Goal: Information Seeking & Learning: Learn about a topic

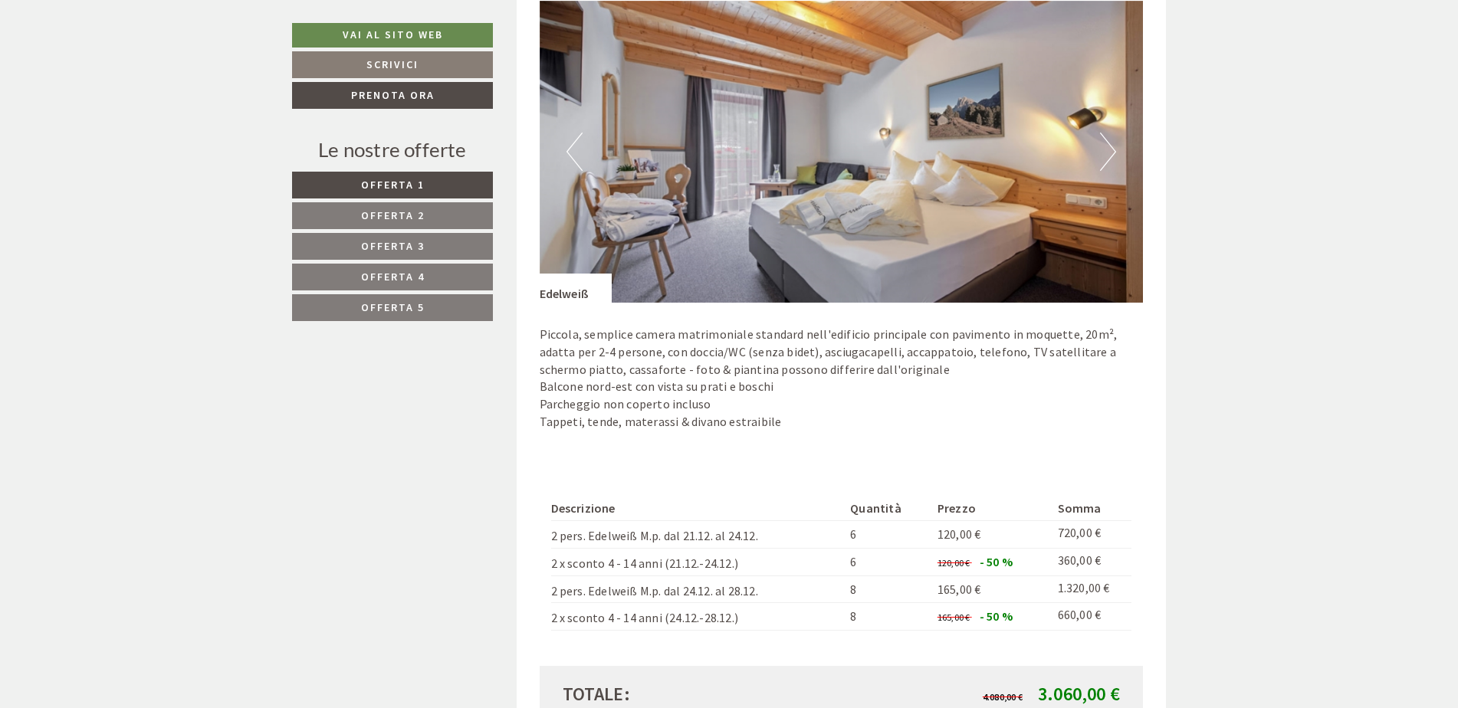
scroll to position [1226, 0]
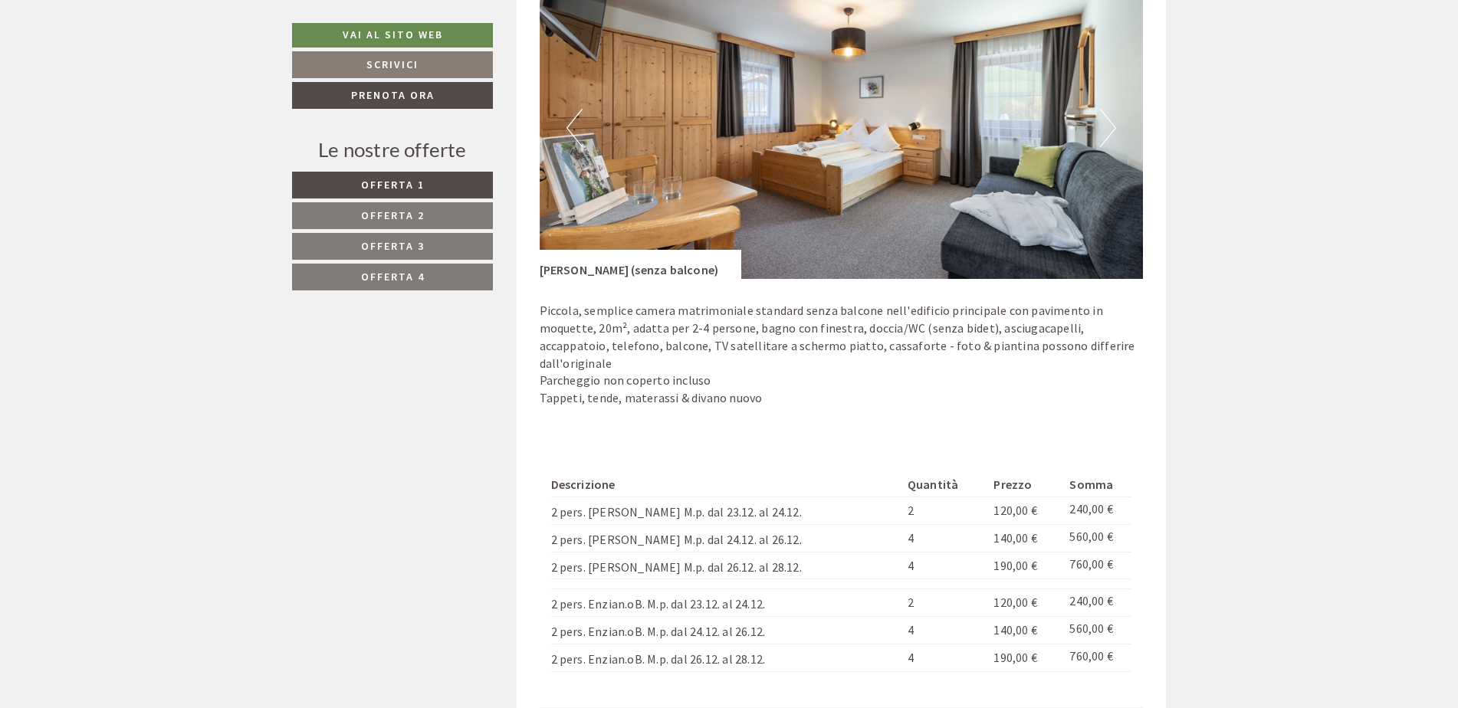
scroll to position [1686, 0]
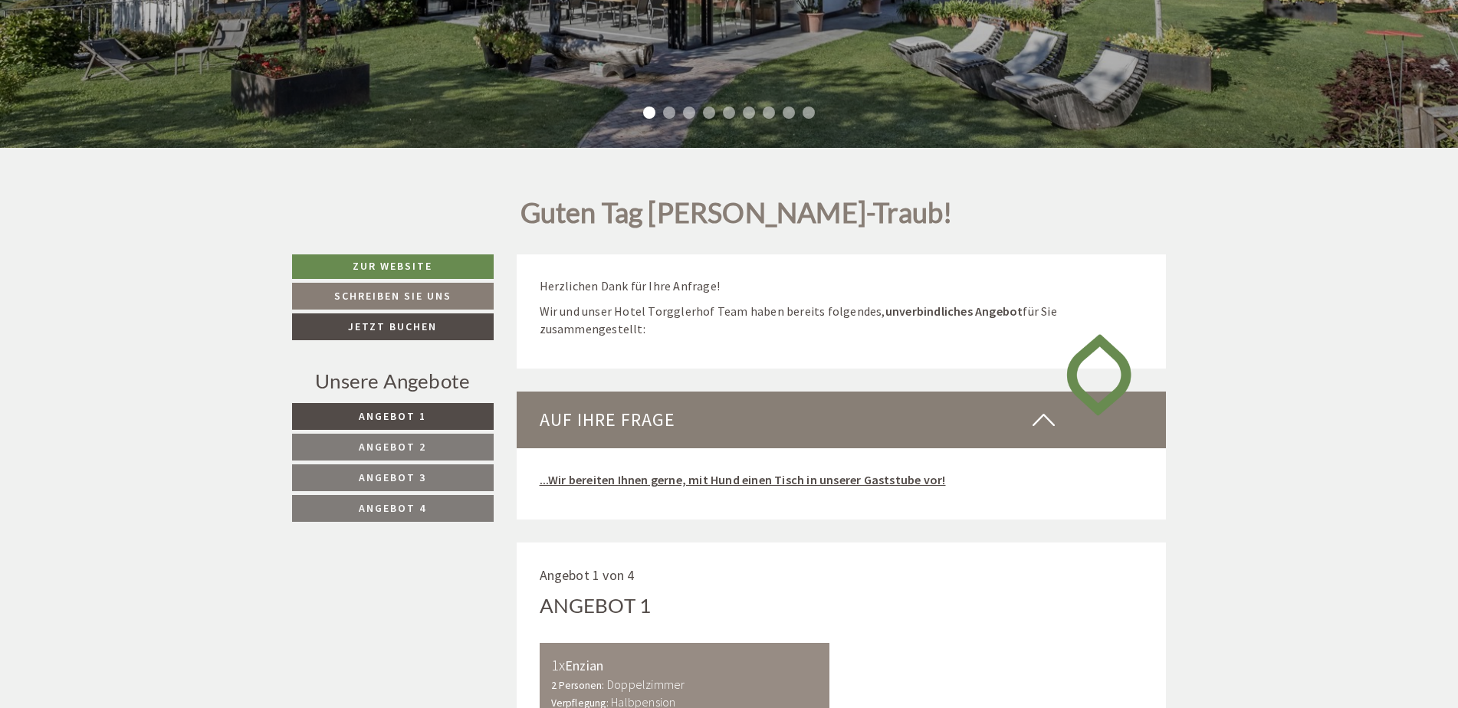
scroll to position [690, 0]
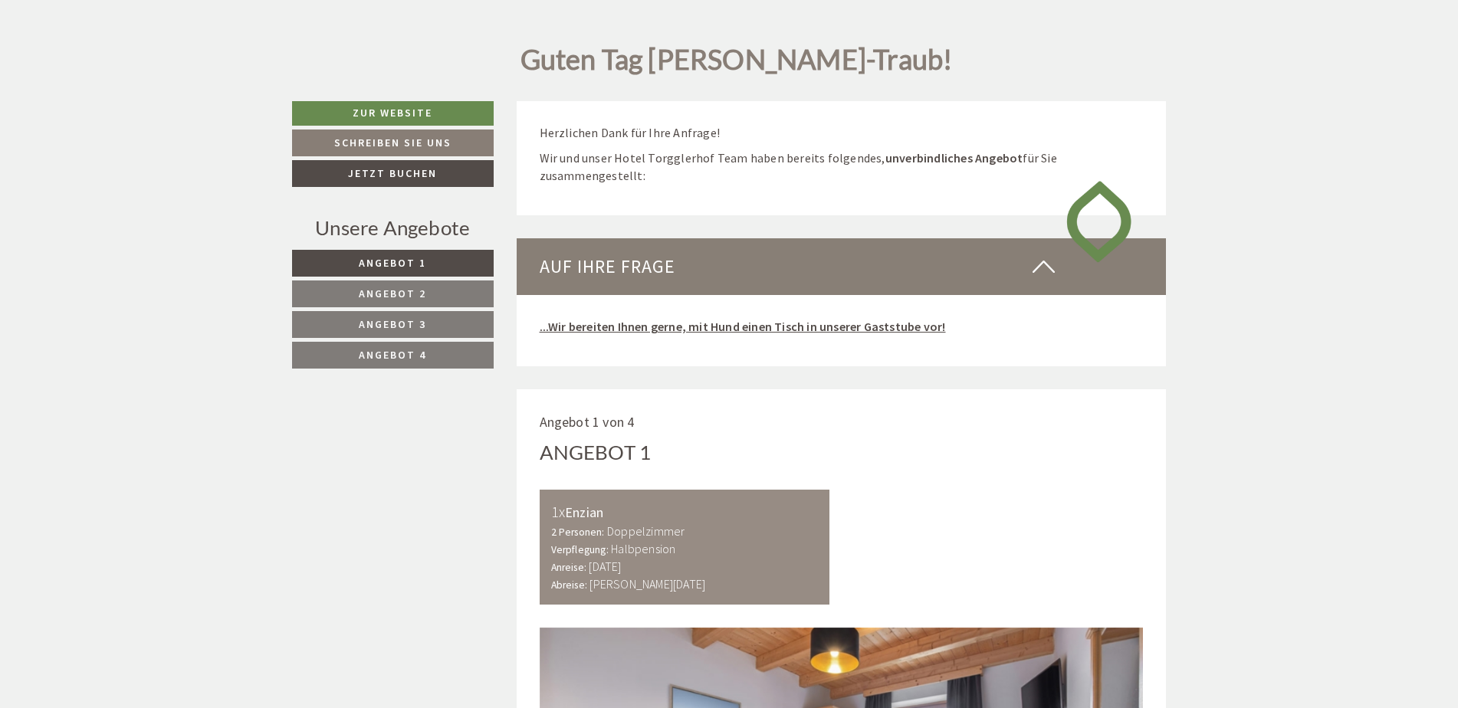
click at [458, 293] on link "Angebot 2" at bounding box center [393, 293] width 202 height 27
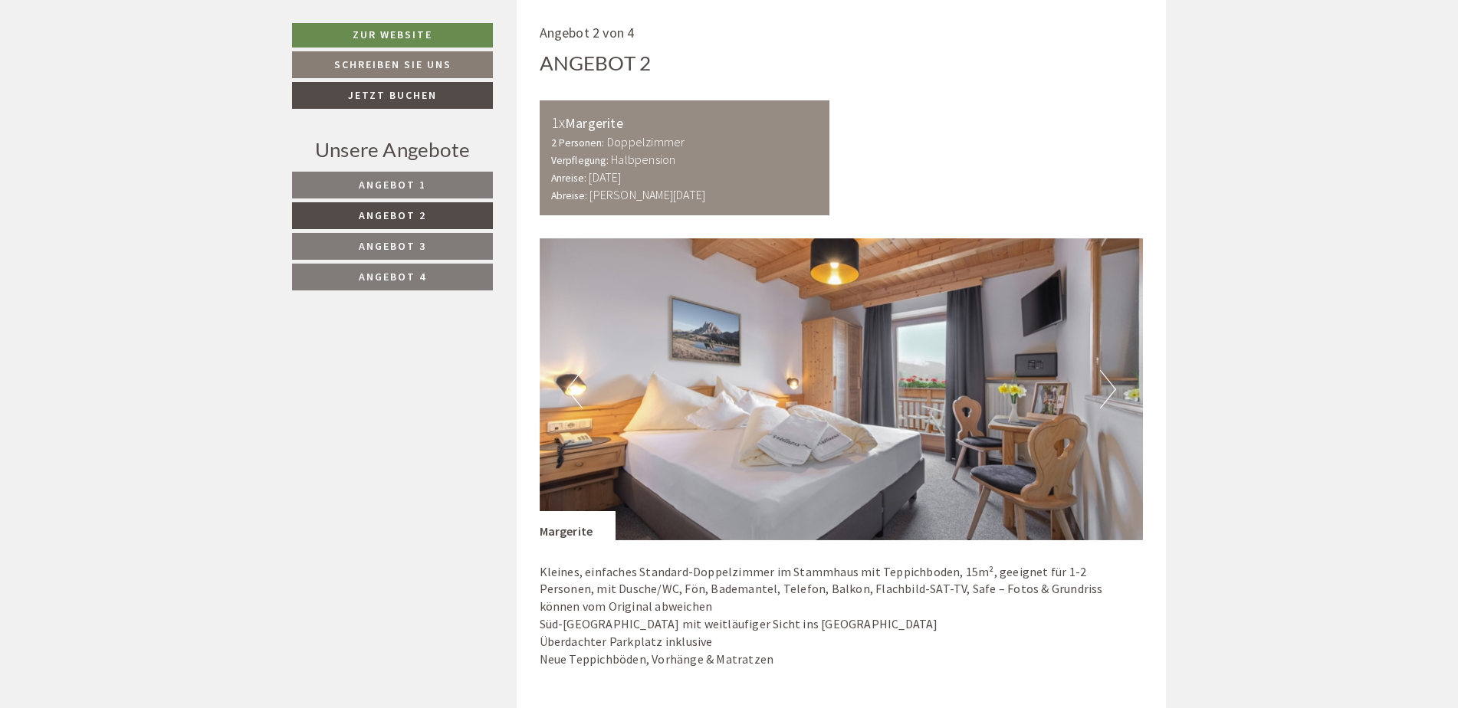
click at [419, 248] on span "Angebot 3" at bounding box center [392, 246] width 67 height 14
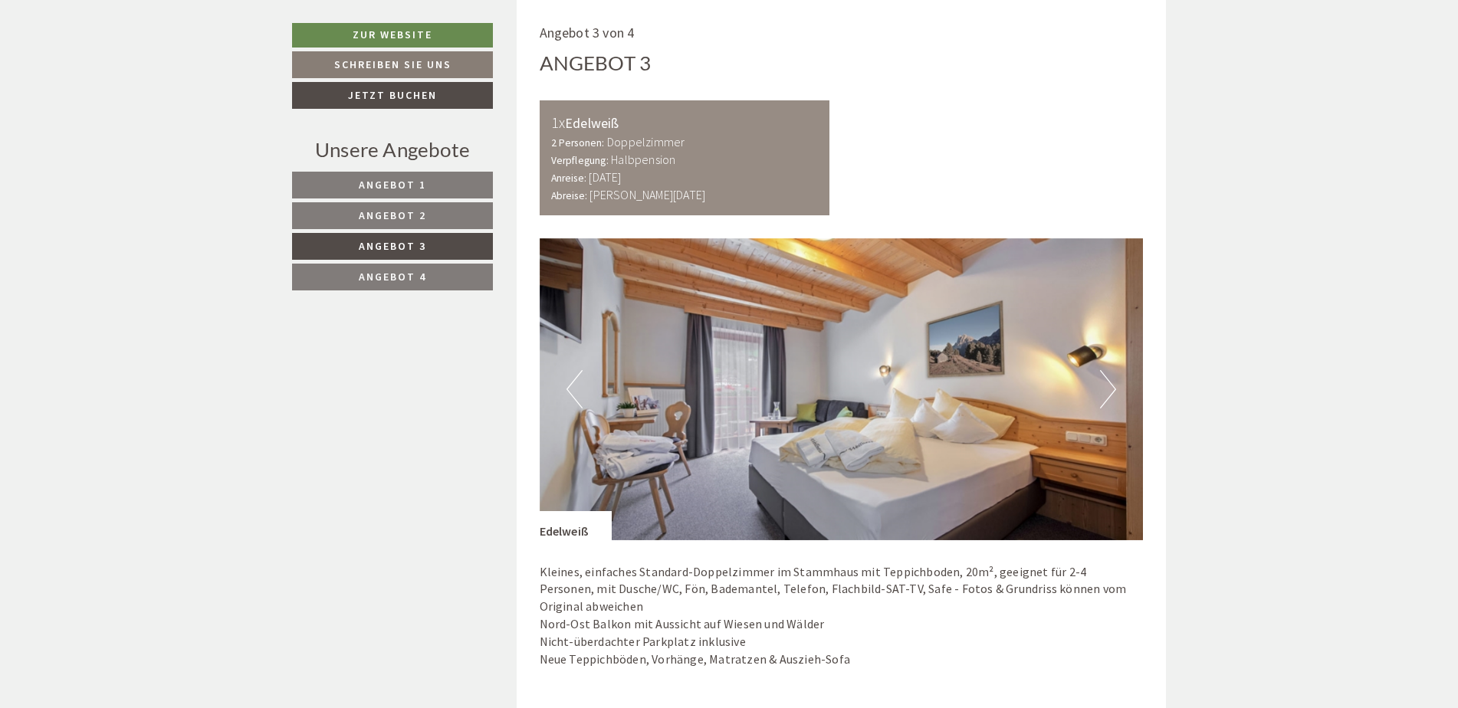
click at [411, 269] on link "Angebot 4" at bounding box center [392, 277] width 201 height 27
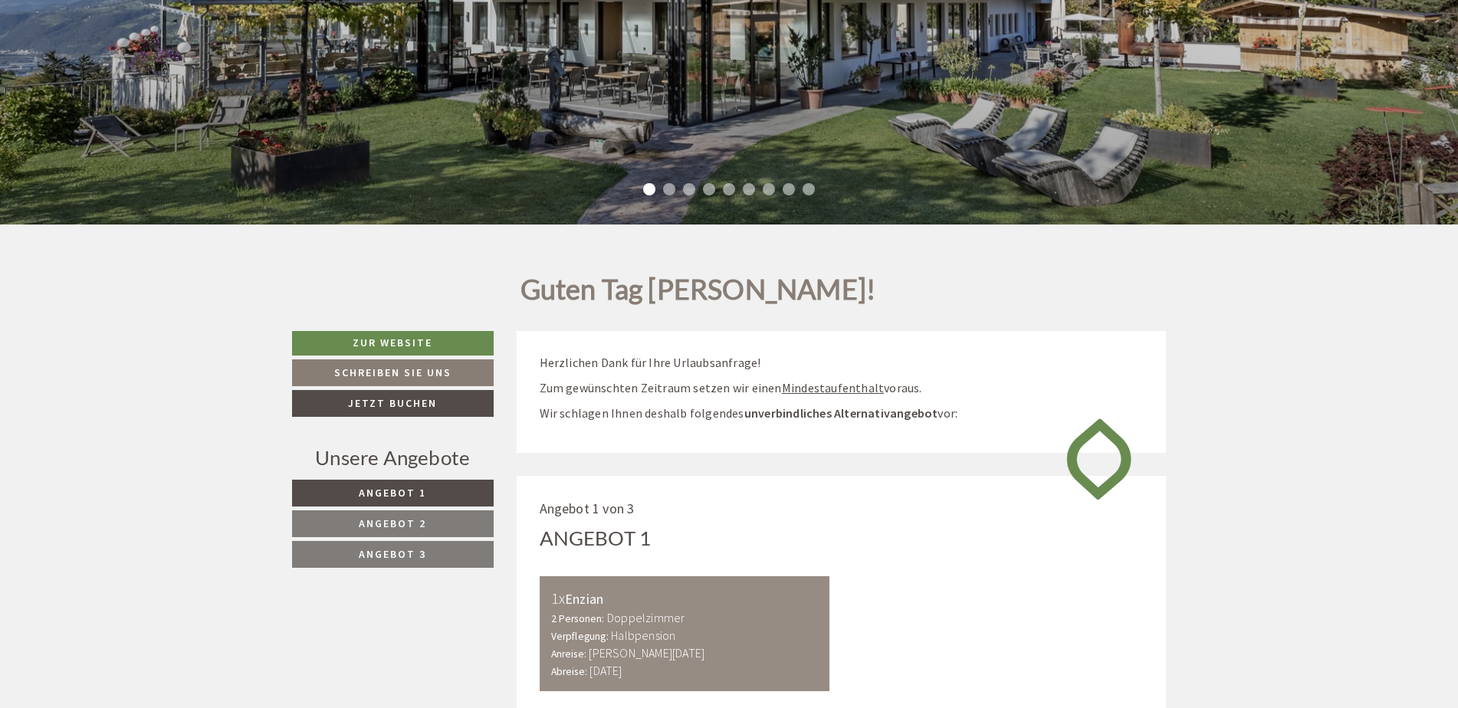
scroll to position [536, 0]
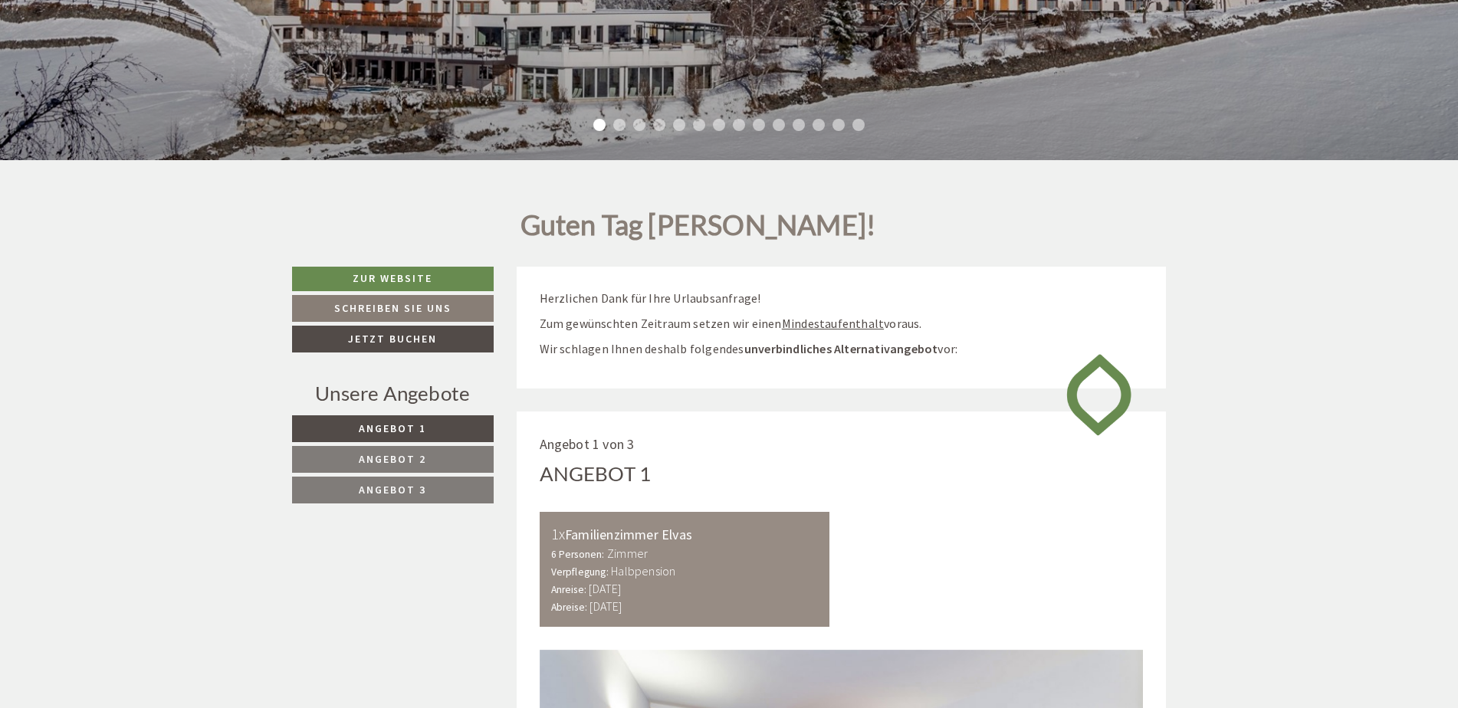
scroll to position [536, 0]
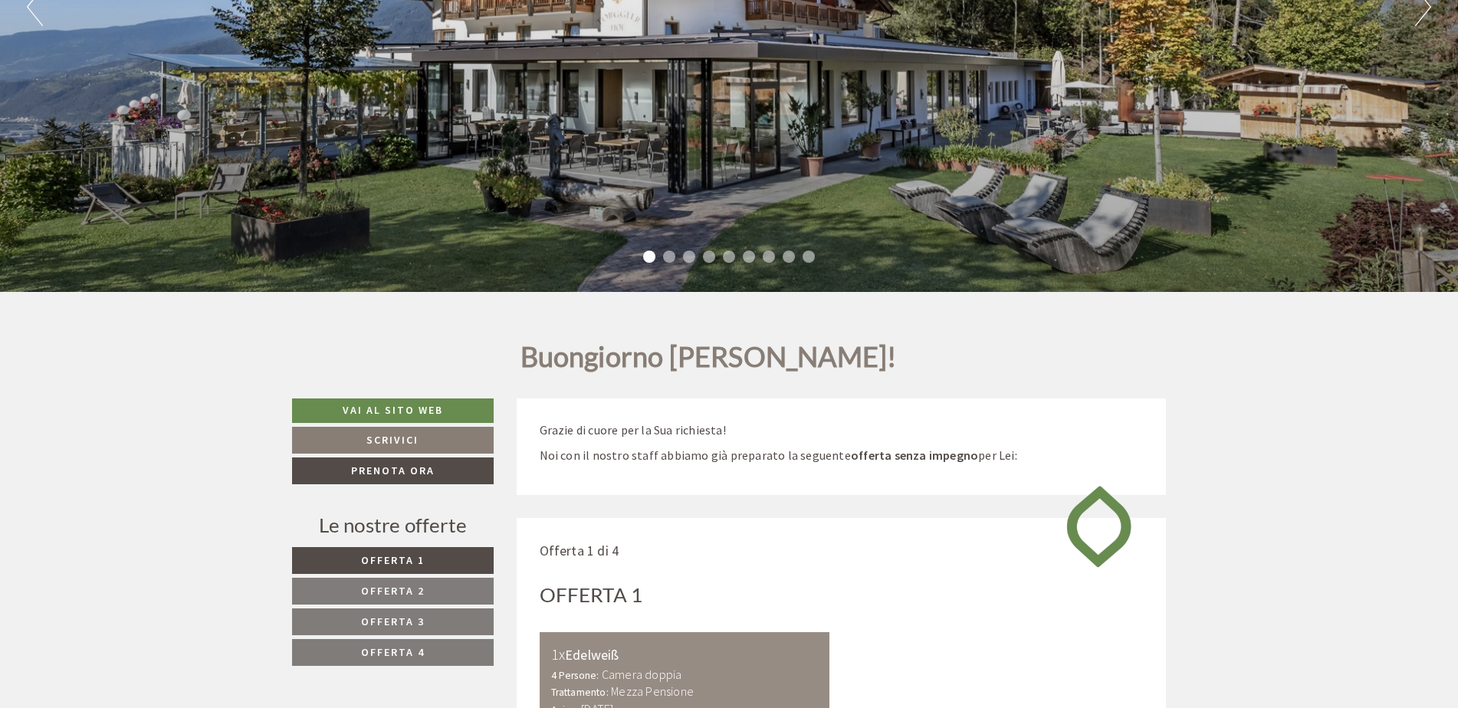
scroll to position [460, 0]
